Goal: Navigation & Orientation: Find specific page/section

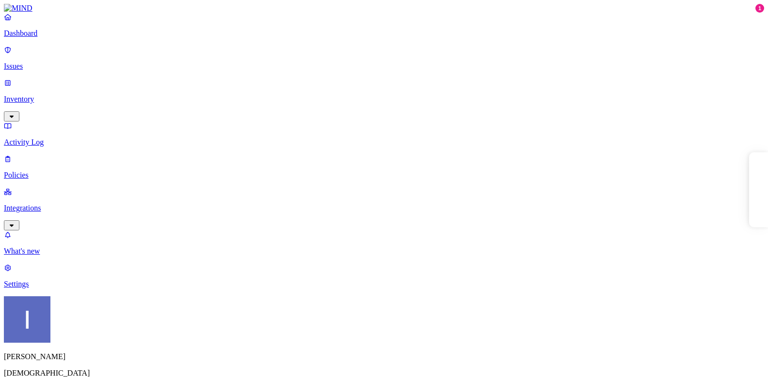
click at [98, 359] on div "[PERSON_NAME] Samsara" at bounding box center [384, 346] width 760 height 99
click at [95, 363] on html "Dashboard Issues Inventory Activity Log Policies Integrations What's new 1 Sett…" at bounding box center [384, 284] width 768 height 568
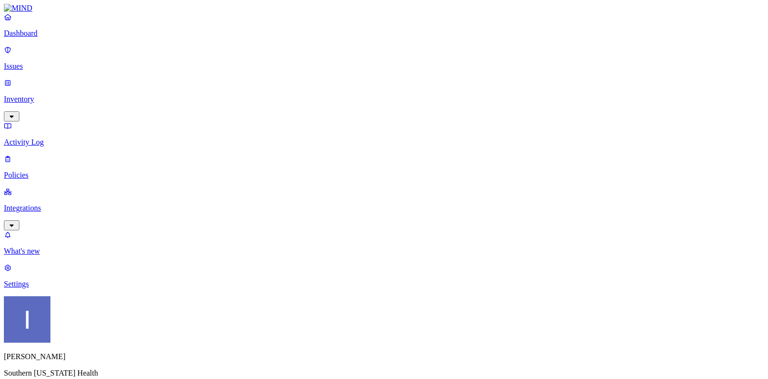
click at [54, 188] on link "Integrations" at bounding box center [384, 209] width 760 height 42
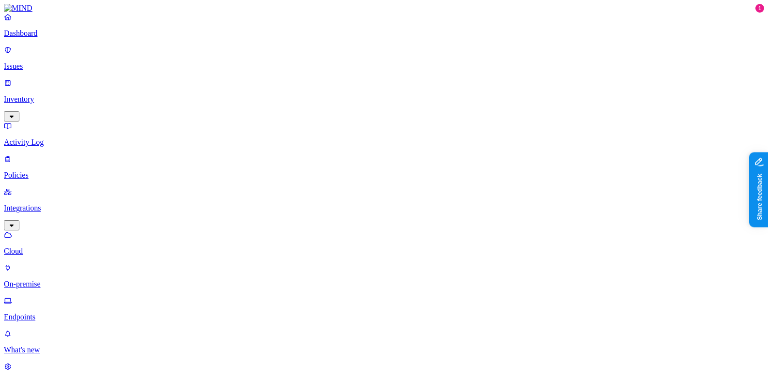
click at [63, 313] on p "Endpoints" at bounding box center [384, 317] width 760 height 9
click at [90, 362] on html "Dashboard Issues Inventory Activity Log Policies Integrations Cloud On-premise …" at bounding box center [384, 372] width 768 height 744
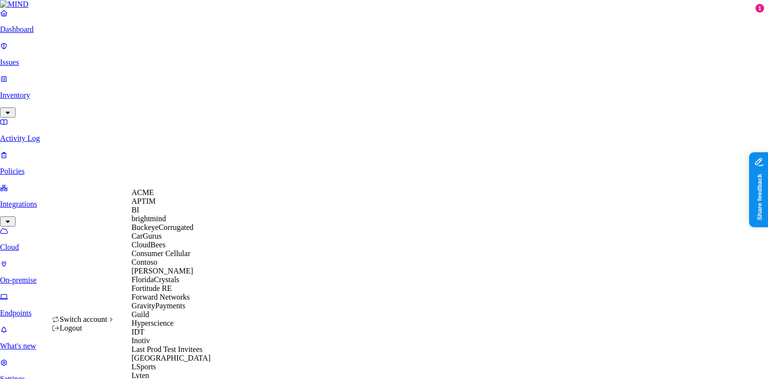
click at [160, 232] on span "BuckeyeCorrugated" at bounding box center [162, 227] width 62 height 8
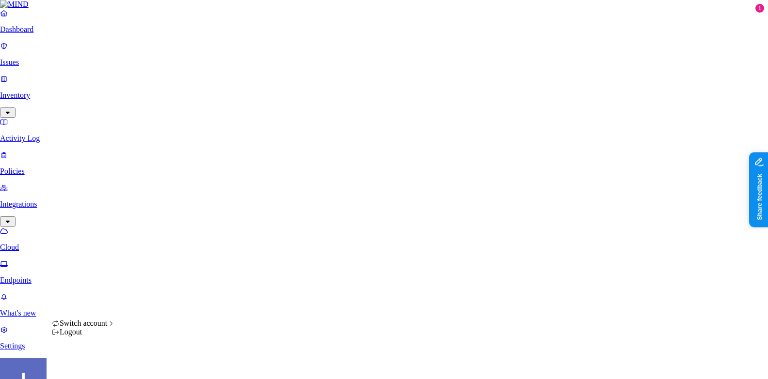
click at [90, 369] on html "Dashboard Issues Inventory Activity Log Policies Integrations Cloud Endpoints W…" at bounding box center [384, 327] width 768 height 655
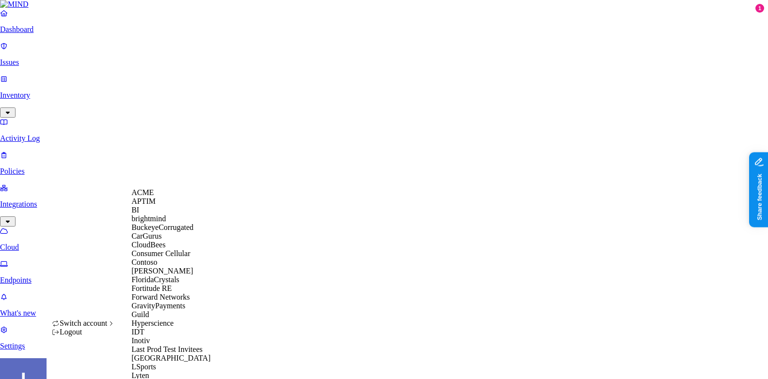
scroll to position [423, 0]
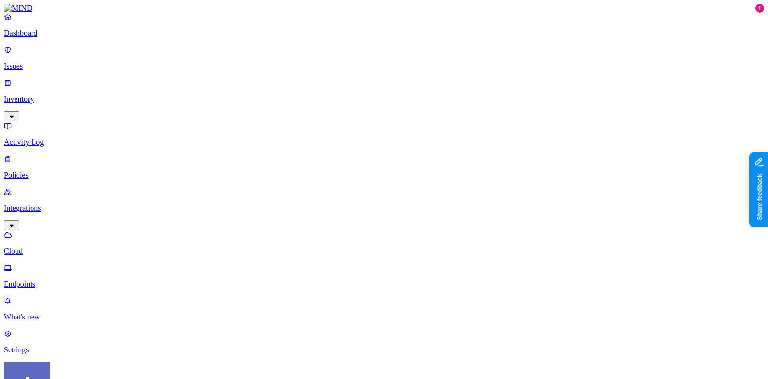
click at [55, 322] on p "What's new" at bounding box center [384, 317] width 760 height 9
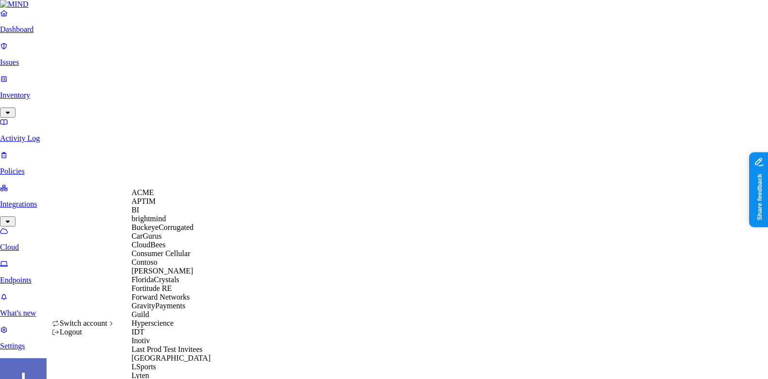
scroll to position [531, 0]
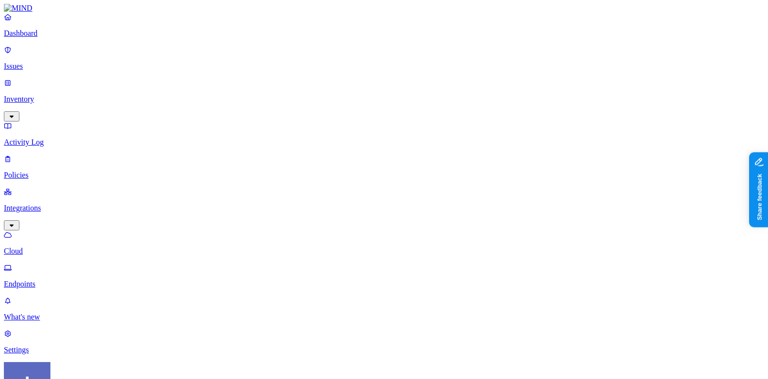
click at [60, 188] on link "Integrations" at bounding box center [384, 209] width 760 height 42
click at [60, 171] on p "Policies" at bounding box center [384, 175] width 760 height 9
